Goal: Information Seeking & Learning: Obtain resource

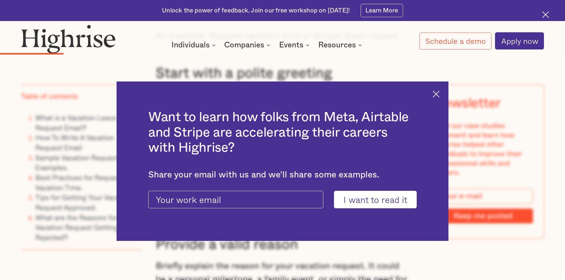
scroll to position [1394, 0]
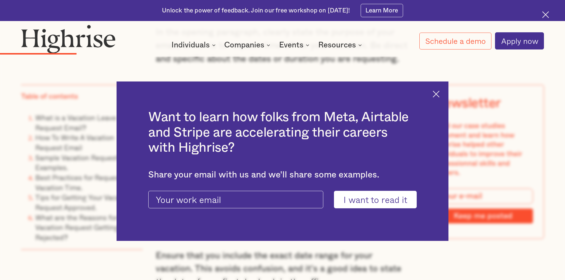
click at [443, 96] on div "Want to learn how folks from Meta, Airtable and Stripe are accelerating their c…" at bounding box center [283, 162] width 332 height 160
click at [439, 94] on img at bounding box center [436, 94] width 7 height 7
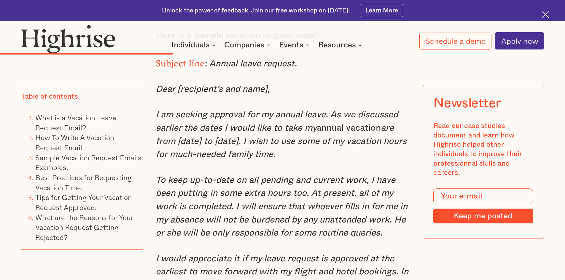
scroll to position [2432, 0]
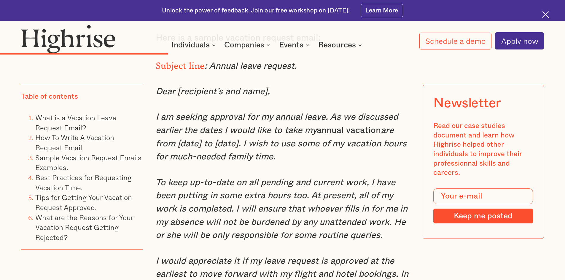
drag, startPoint x: 243, startPoint y: 158, endPoint x: 276, endPoint y: 175, distance: 36.7
click at [276, 164] on p "I am seeking approval for my annual leave. As we discussed earlier the dates I …" at bounding box center [283, 137] width 254 height 53
copy em "wish to use some of my vacation hours for much-needed family time."
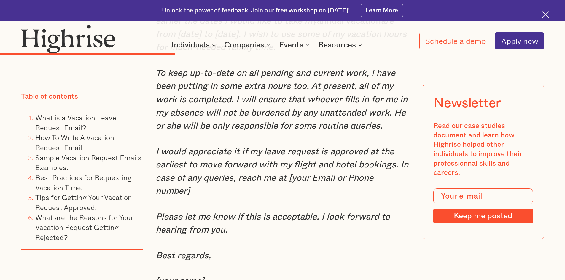
scroll to position [2550, 0]
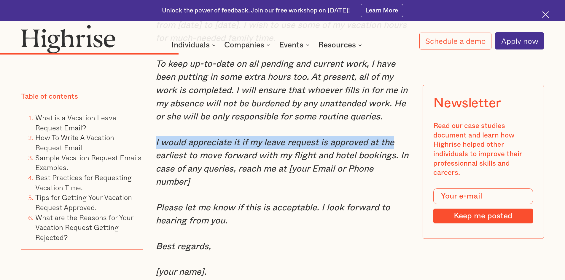
drag, startPoint x: 326, startPoint y: 157, endPoint x: 148, endPoint y: 162, distance: 178.6
copy em "I would appreciate it if my leave request is approved at the"
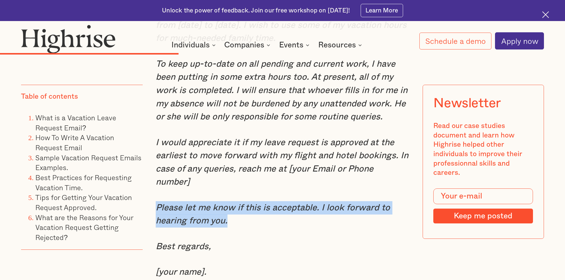
drag, startPoint x: 233, startPoint y: 223, endPoint x: 156, endPoint y: 212, distance: 78.5
click at [156, 212] on p "Please let me know if this is acceptable. I look forward to hearing from you." at bounding box center [283, 214] width 254 height 26
copy em "Please let me know if this is acceptable. I look forward to hearing from you."
